Goal: Task Accomplishment & Management: Use online tool/utility

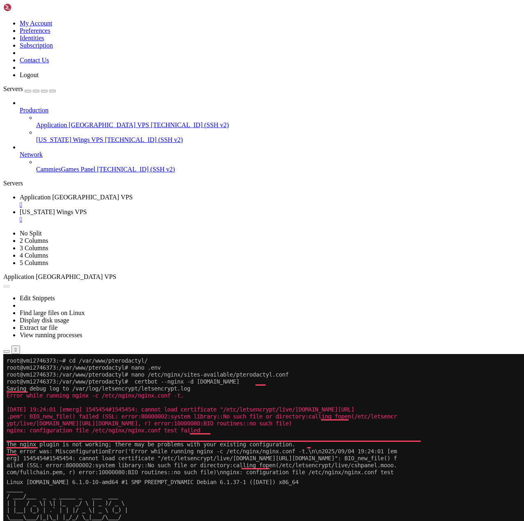
drag, startPoint x: 95, startPoint y: 586, endPoint x: 256, endPoint y: 577, distance: 161.2
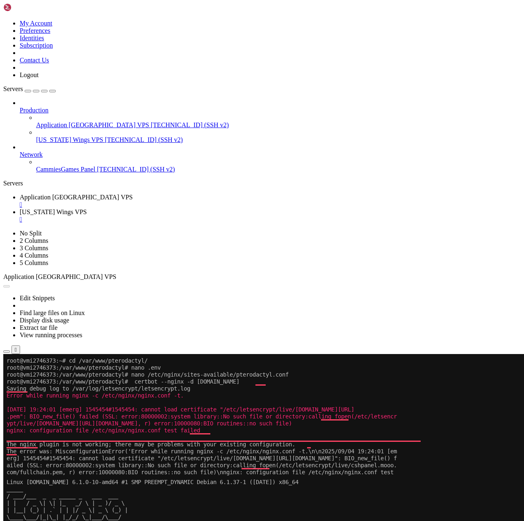
drag, startPoint x: 93, startPoint y: 719, endPoint x: 133, endPoint y: 701, distance: 43.5
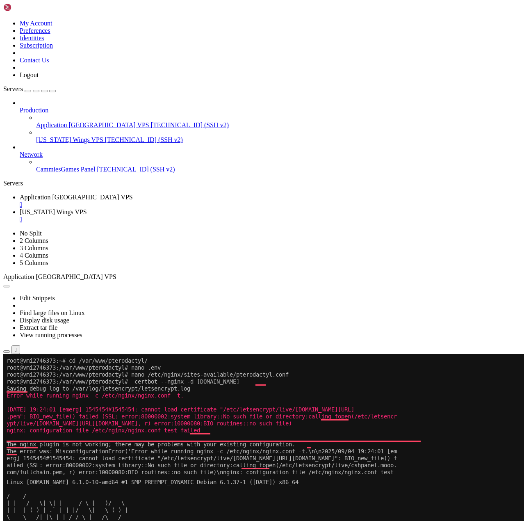
drag, startPoint x: 126, startPoint y: 777, endPoint x: 122, endPoint y: 774, distance: 5.0
drag, startPoint x: 95, startPoint y: 756, endPoint x: 122, endPoint y: 763, distance: 28.0
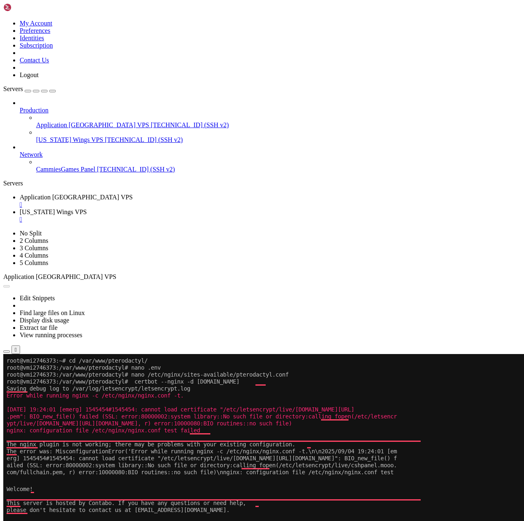
drag, startPoint x: 138, startPoint y: 766, endPoint x: 139, endPoint y: 788, distance: 22.6
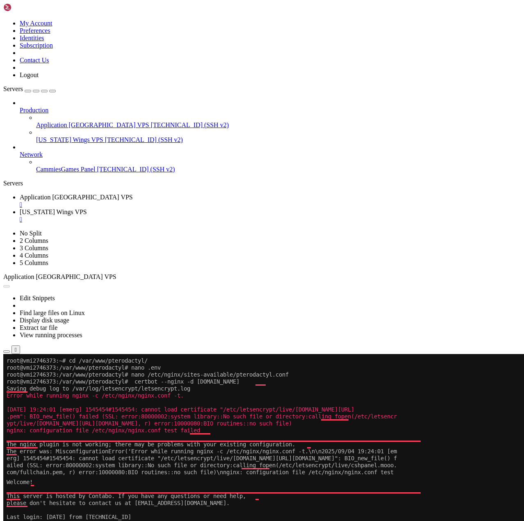
drag, startPoint x: 181, startPoint y: 974, endPoint x: 62, endPoint y: 923, distance: 130.5
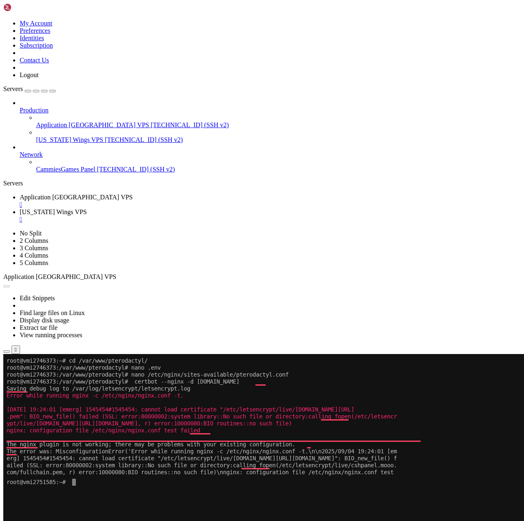
scroll to position [0, 0]
drag, startPoint x: 117, startPoint y: 14, endPoint x: 339, endPoint y: 47, distance: 224.1
click at [7, 476] on div at bounding box center [4, 476] width 3 height 0
click at [237, 488] on x-row "To enrich screen reader interactions, please activate Accessibility in Grammarl…" at bounding box center [214, 488] width 414 height 7
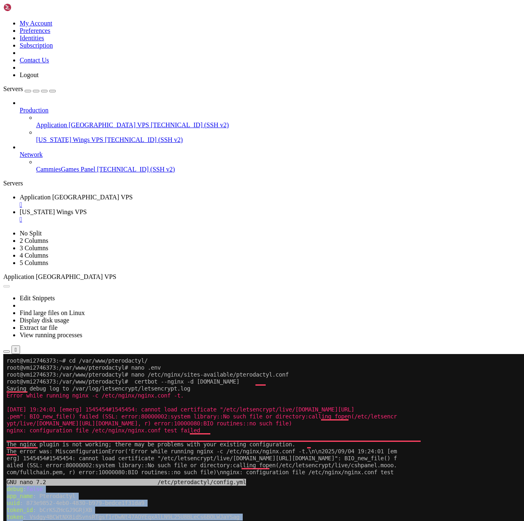
drag, startPoint x: 6, startPoint y: 490, endPoint x: 210, endPoint y: 918, distance: 474.7
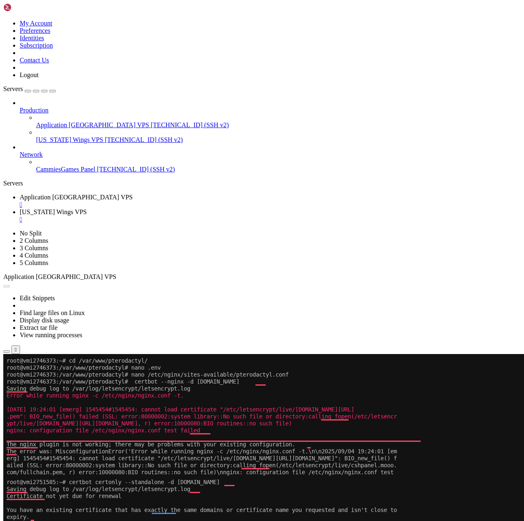
drag, startPoint x: 113, startPoint y: 625, endPoint x: 91, endPoint y: 627, distance: 21.9
click at [151, 121] on span "[TECHNICAL_ID] (SSH v2)" at bounding box center [190, 124] width 78 height 7
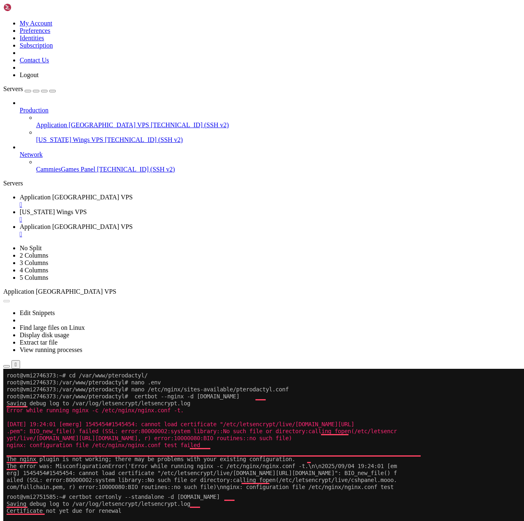
drag, startPoint x: 116, startPoint y: 633, endPoint x: 76, endPoint y: 623, distance: 40.9
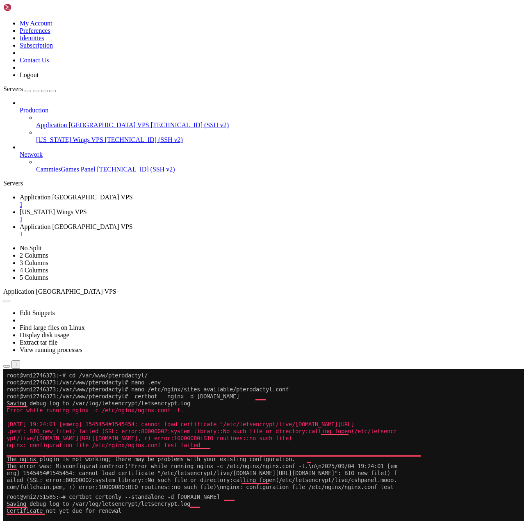
drag, startPoint x: 108, startPoint y: 634, endPoint x: 102, endPoint y: 622, distance: 13.4
drag, startPoint x: 97, startPoint y: 758, endPoint x: -15, endPoint y: 601, distance: 192.7
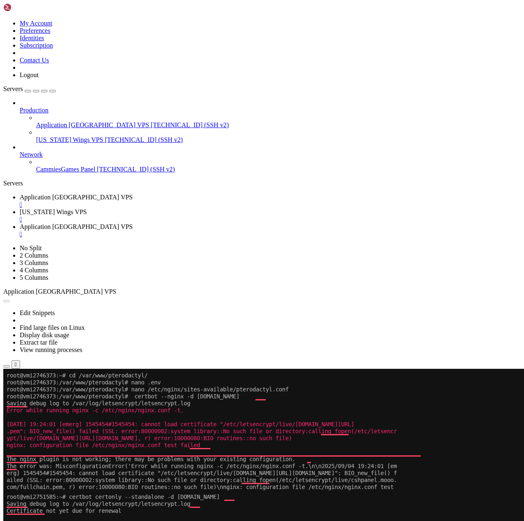
scroll to position [363, 0]
copy div "root@vmi2746373:~# nano /etc/pterodactyl/config.yml root@vmi2746373:~# certbot …"
drag, startPoint x: 141, startPoint y: 623, endPoint x: 119, endPoint y: 688, distance: 68.0
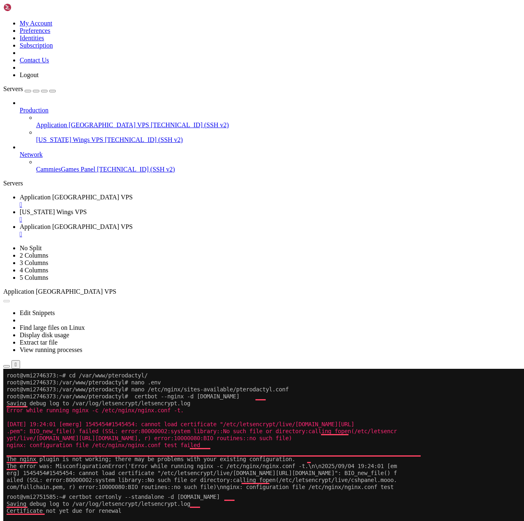
drag, startPoint x: 84, startPoint y: 618, endPoint x: 61, endPoint y: 650, distance: 38.7
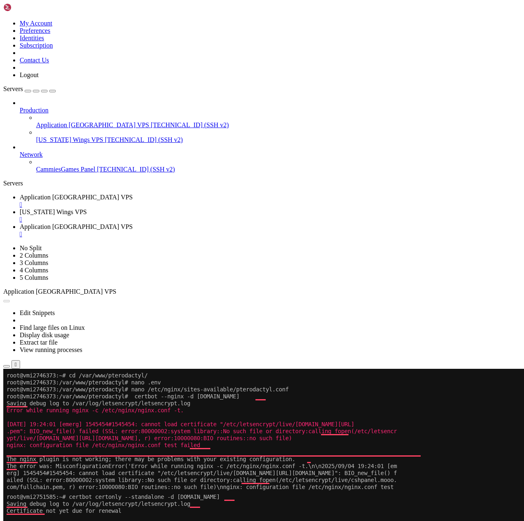
drag, startPoint x: 91, startPoint y: 641, endPoint x: 84, endPoint y: 637, distance: 8.3
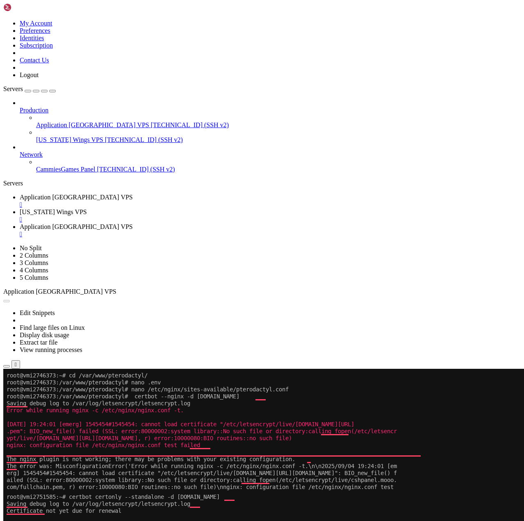
drag, startPoint x: 117, startPoint y: 628, endPoint x: 110, endPoint y: 634, distance: 8.7
drag, startPoint x: 182, startPoint y: 680, endPoint x: 64, endPoint y: 673, distance: 118.0
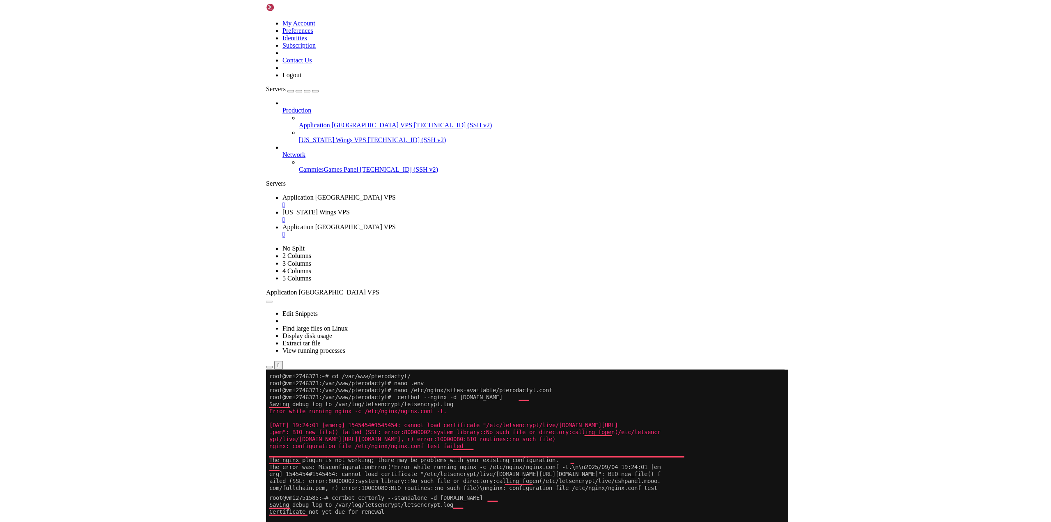
scroll to position [4, 1]
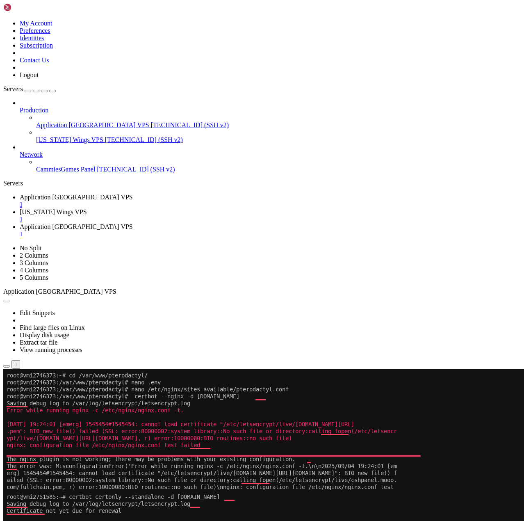
drag, startPoint x: 145, startPoint y: 667, endPoint x: 148, endPoint y: 663, distance: 4.4
drag, startPoint x: 92, startPoint y: 778, endPoint x: 2, endPoint y: 646, distance: 159.0
